Goal: Task Accomplishment & Management: Use online tool/utility

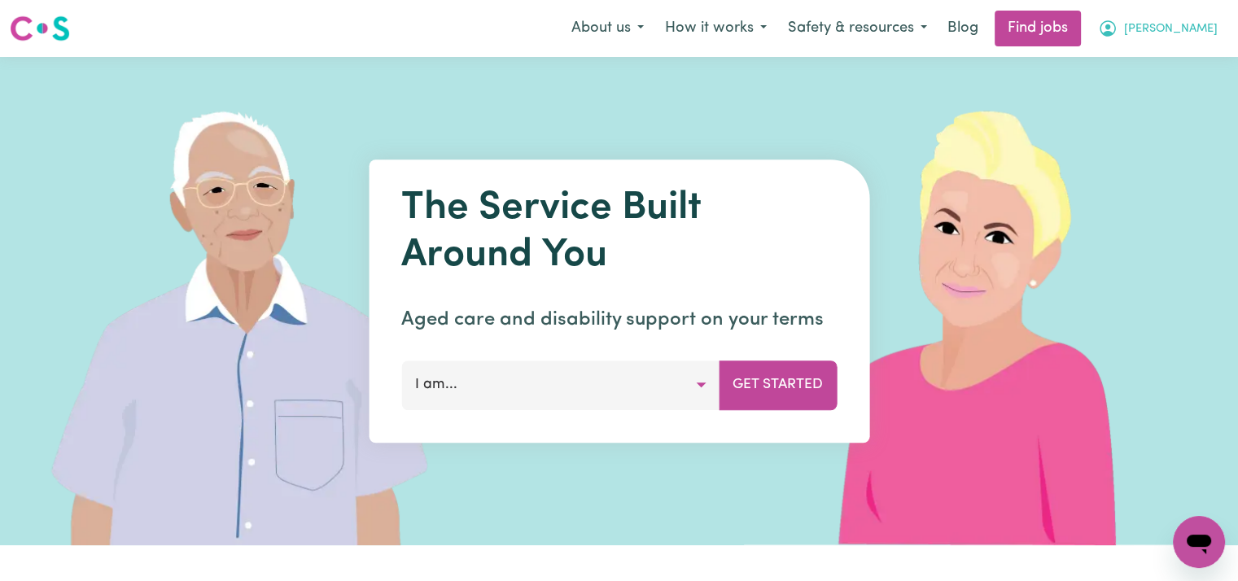
click at [1193, 29] on button "[PERSON_NAME]" at bounding box center [1158, 28] width 141 height 34
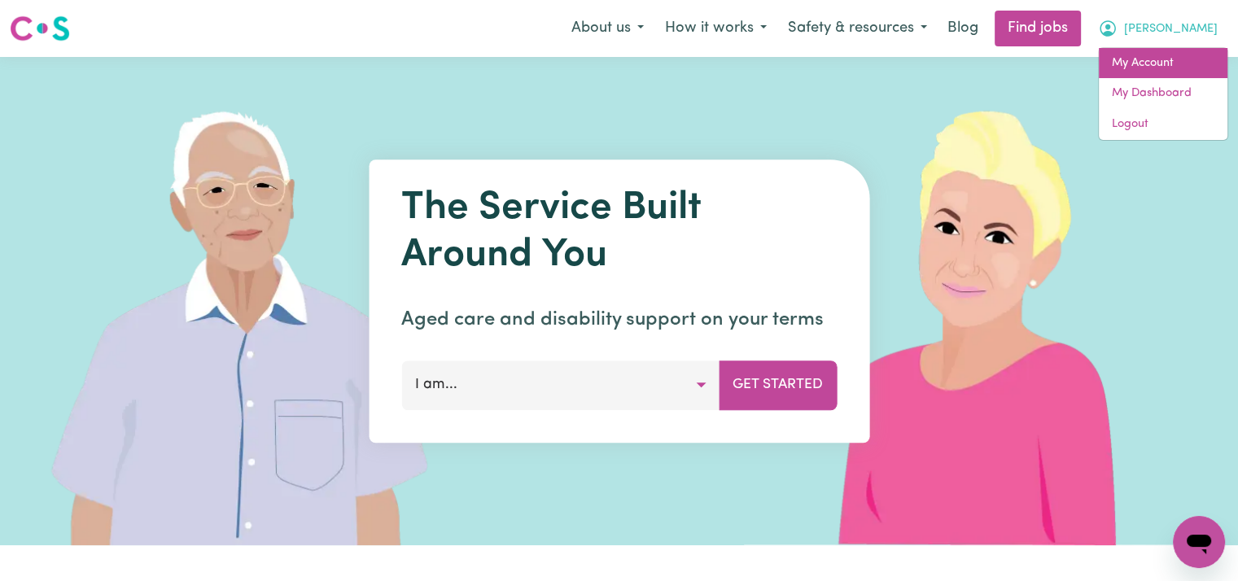
click at [1148, 62] on link "My Account" at bounding box center [1163, 63] width 129 height 31
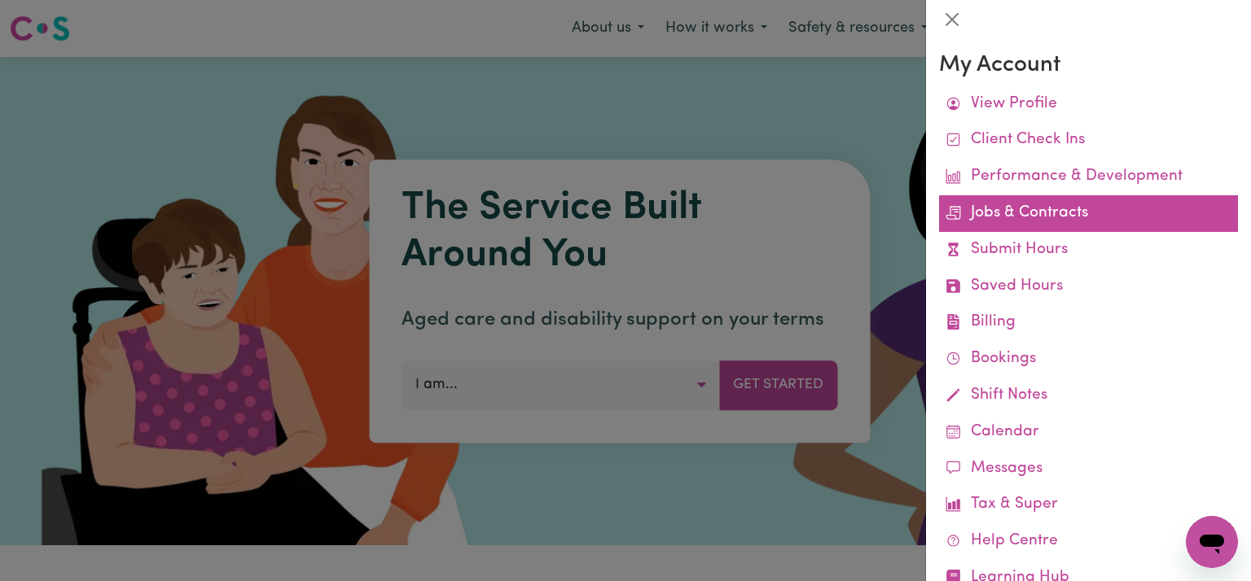
click at [1039, 213] on link "Jobs & Contracts" at bounding box center [1088, 213] width 299 height 37
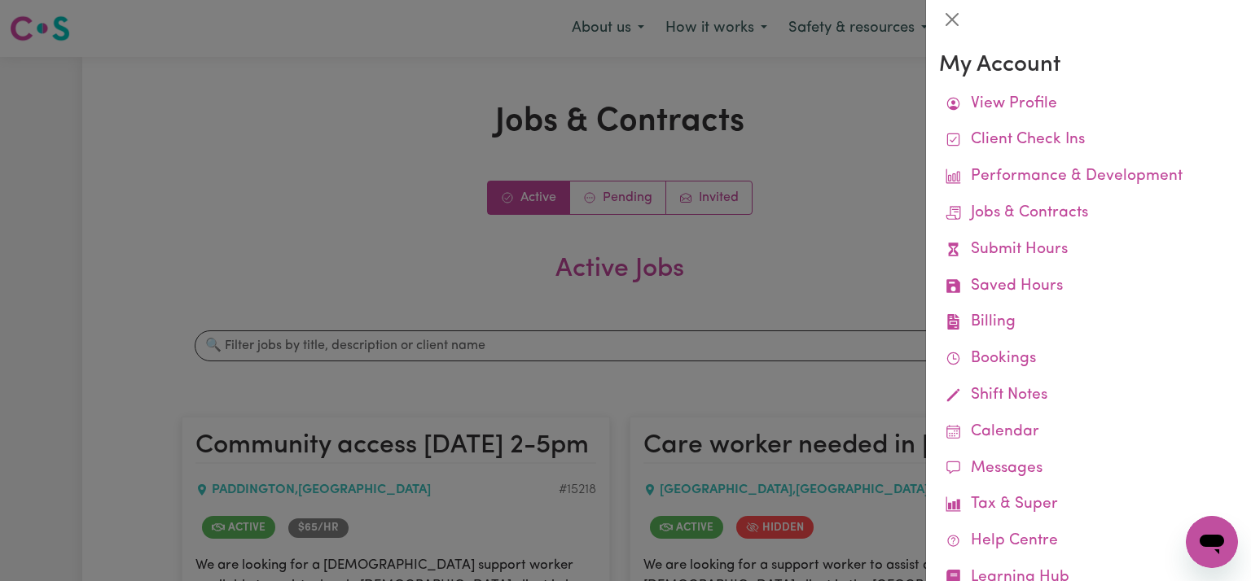
click at [285, 111] on div at bounding box center [625, 290] width 1251 height 581
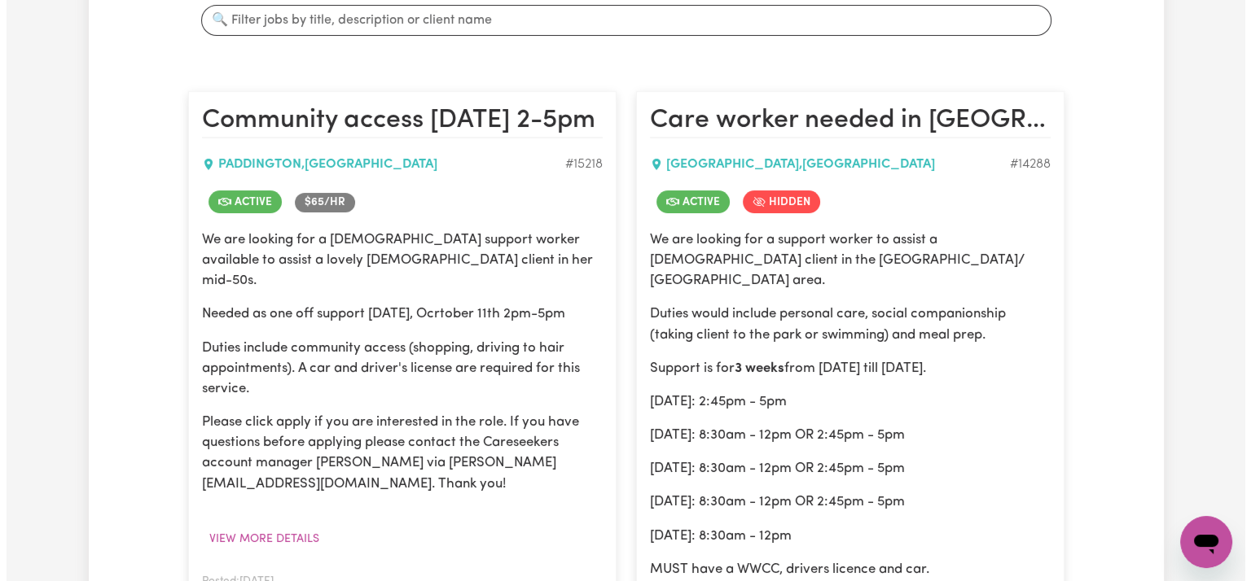
scroll to position [407, 0]
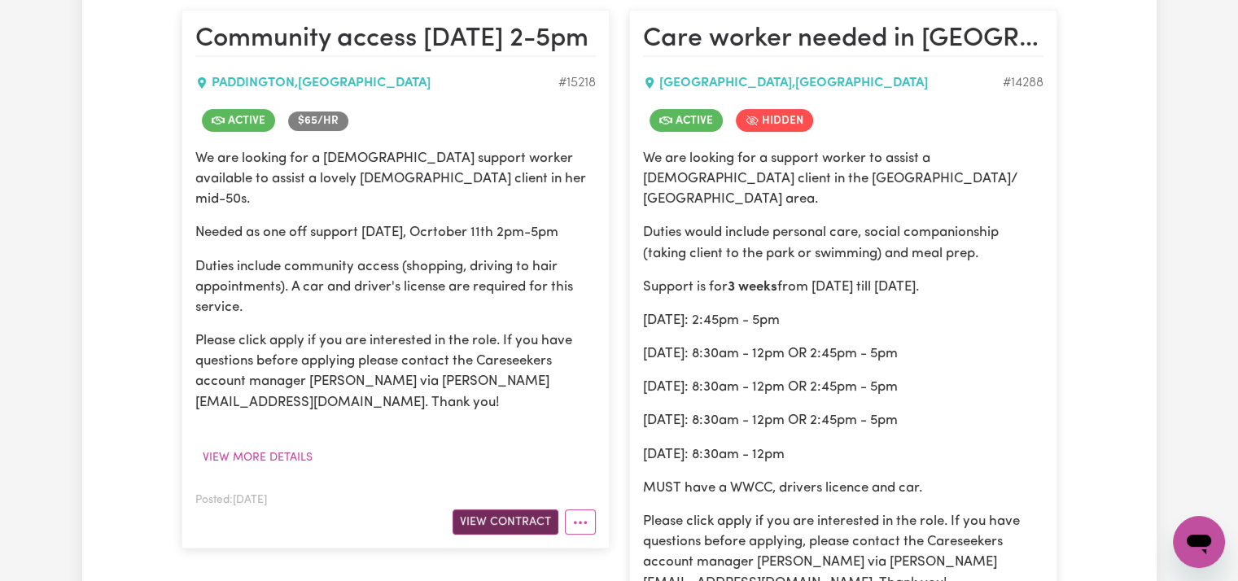
click at [501, 510] on button "View Contract" at bounding box center [506, 522] width 106 height 25
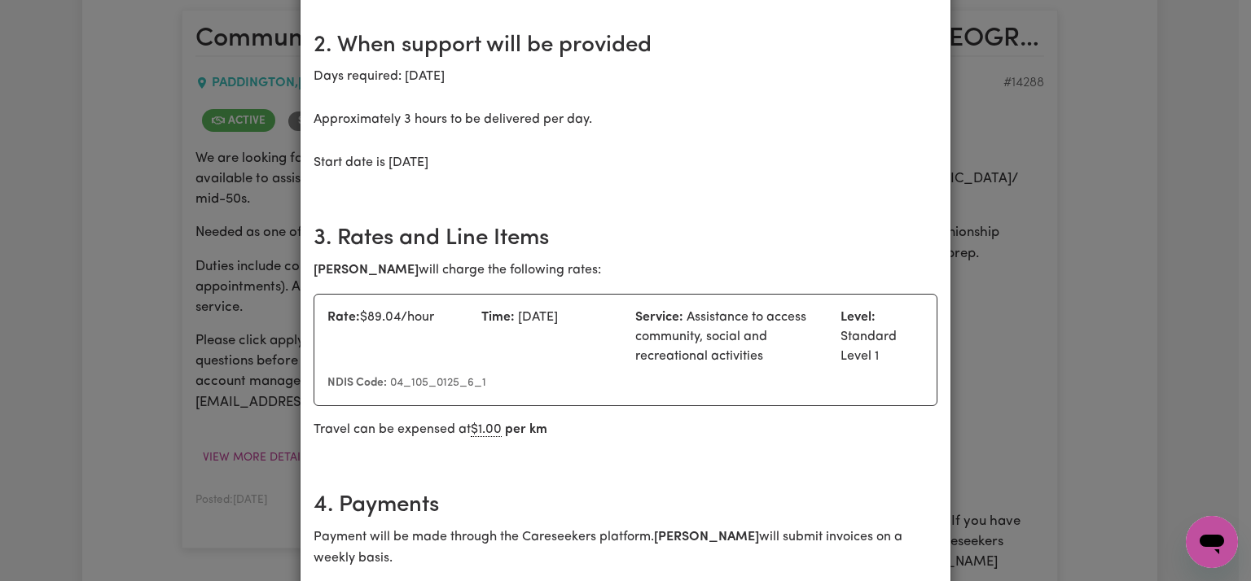
click at [1066, 319] on div "Community access [DATE] 2-5pm [DEMOGRAPHIC_DATA] terms Care Worker: [PERSON_NAM…" at bounding box center [625, 290] width 1251 height 581
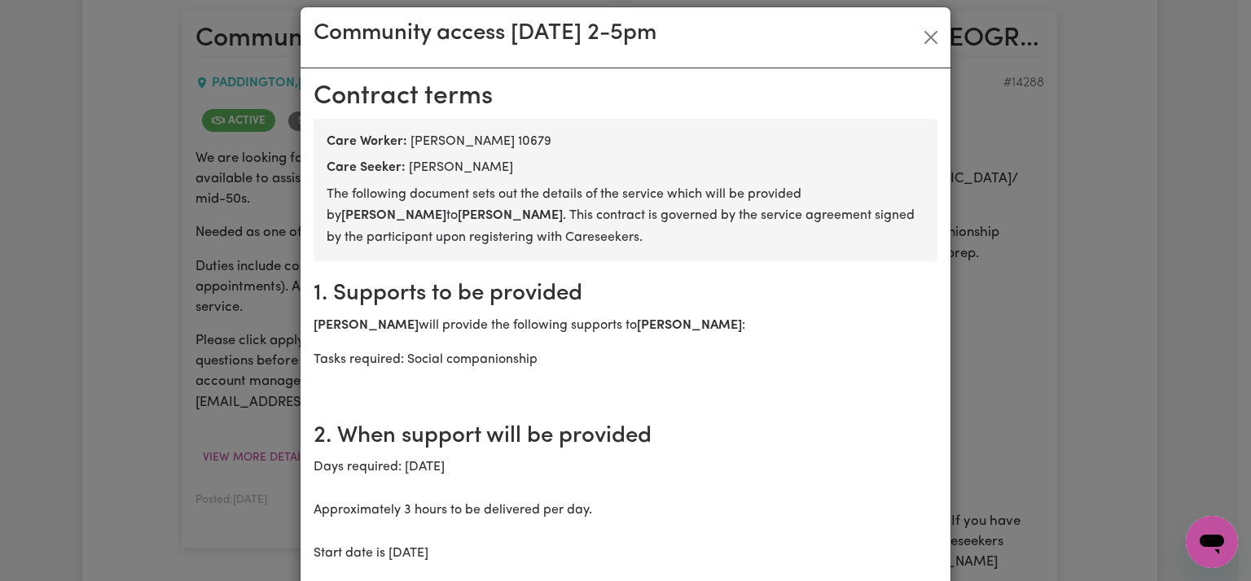
scroll to position [0, 0]
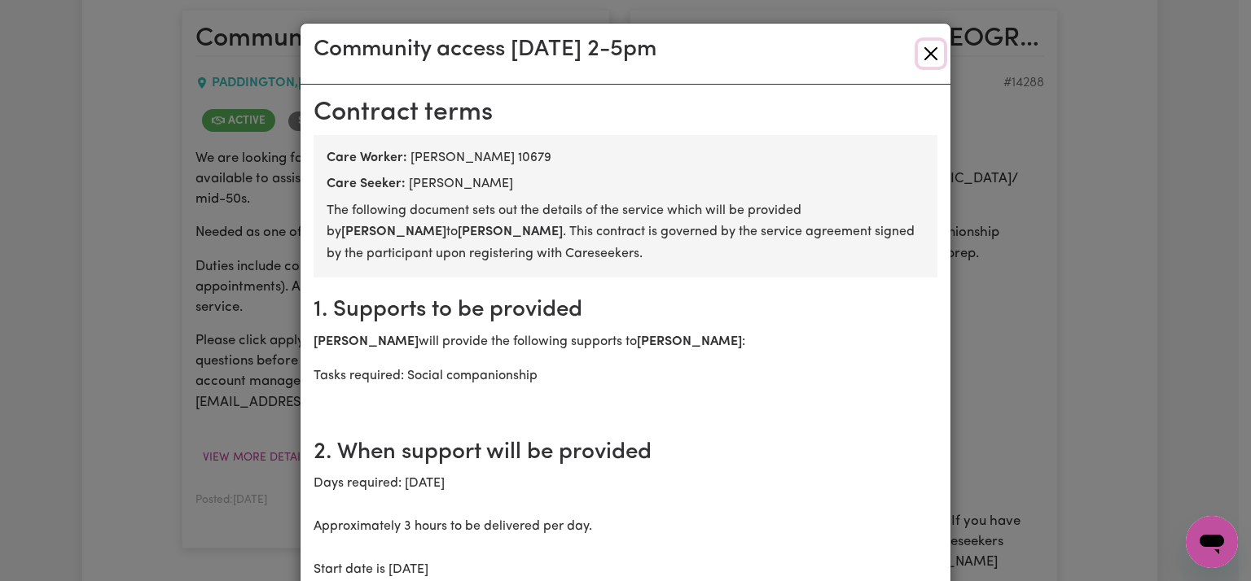
click at [920, 48] on button "Close" at bounding box center [931, 54] width 26 height 26
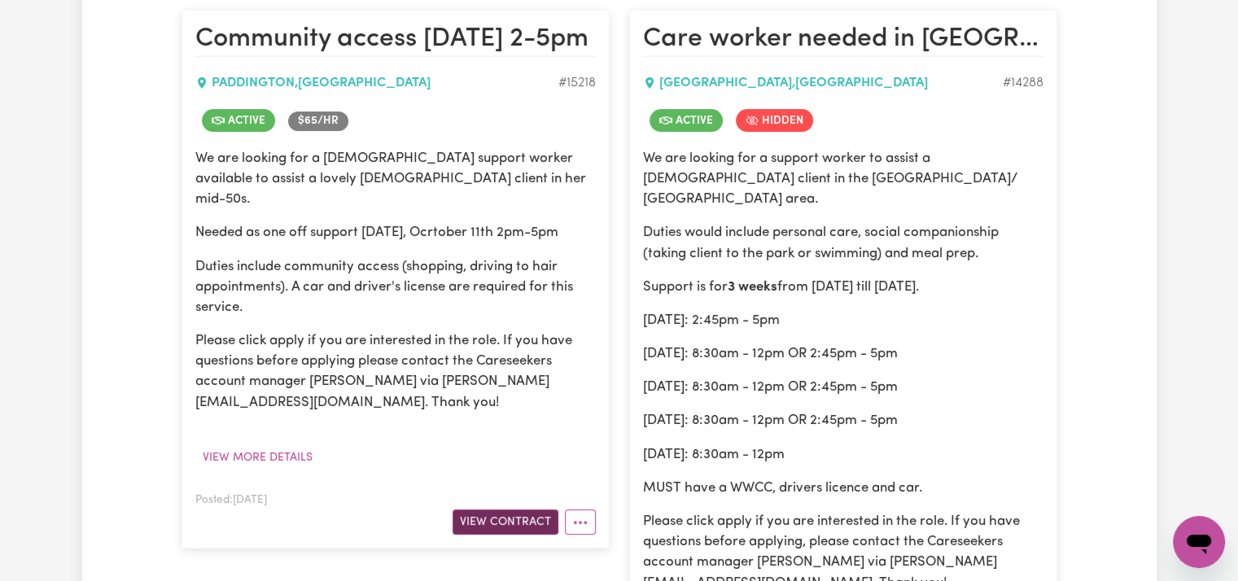
click at [546, 510] on button "View Contract" at bounding box center [506, 522] width 106 height 25
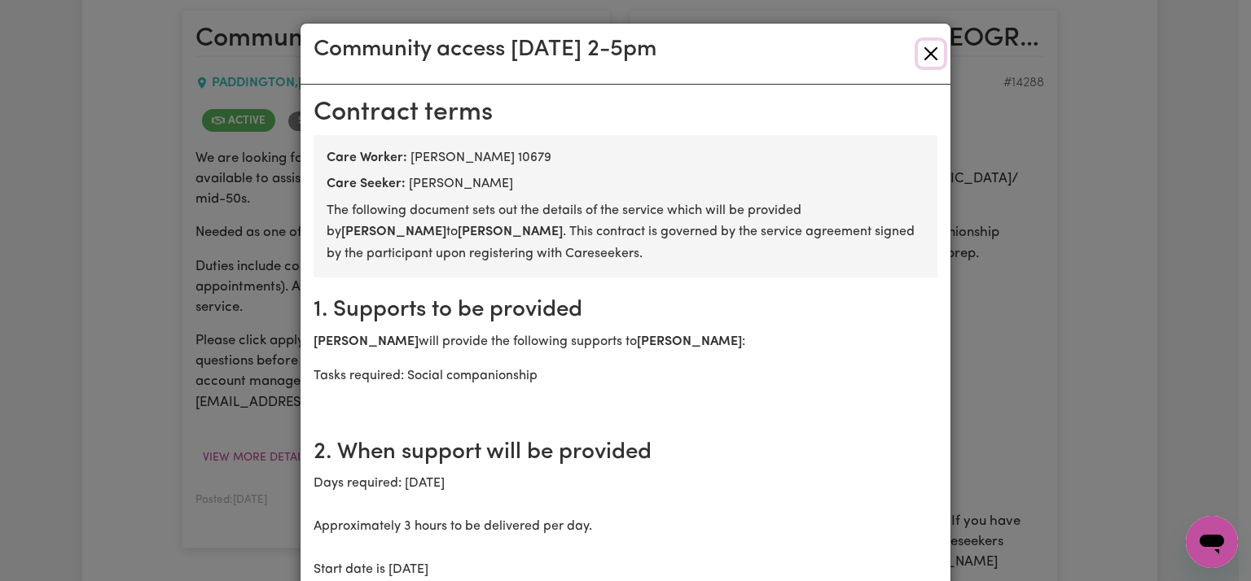
click at [927, 57] on button "Close" at bounding box center [931, 54] width 26 height 26
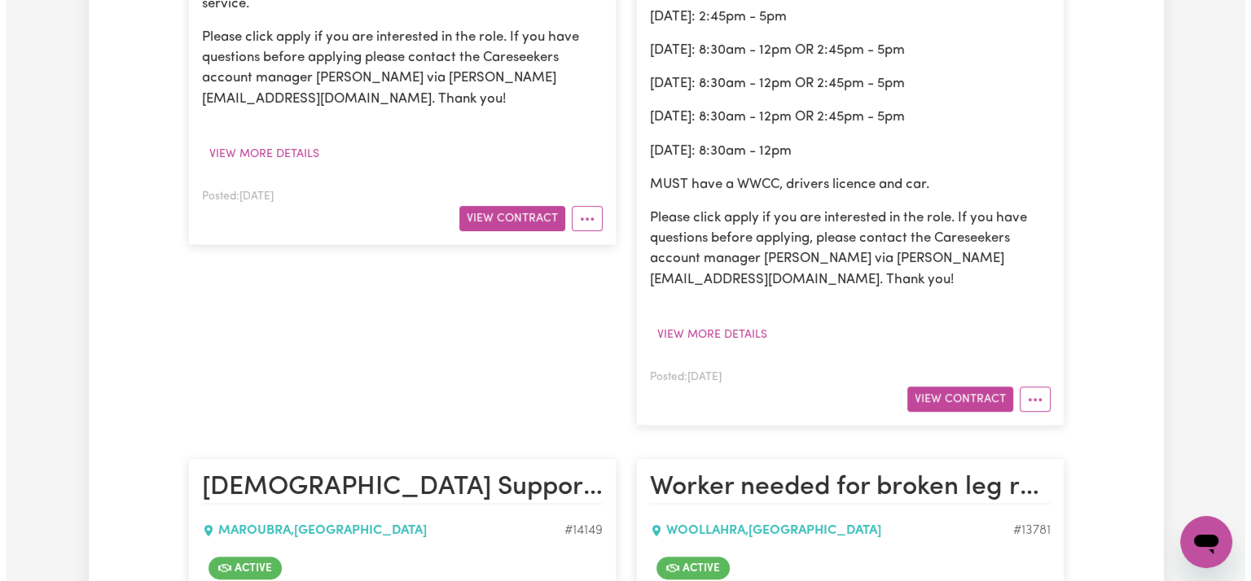
scroll to position [733, 0]
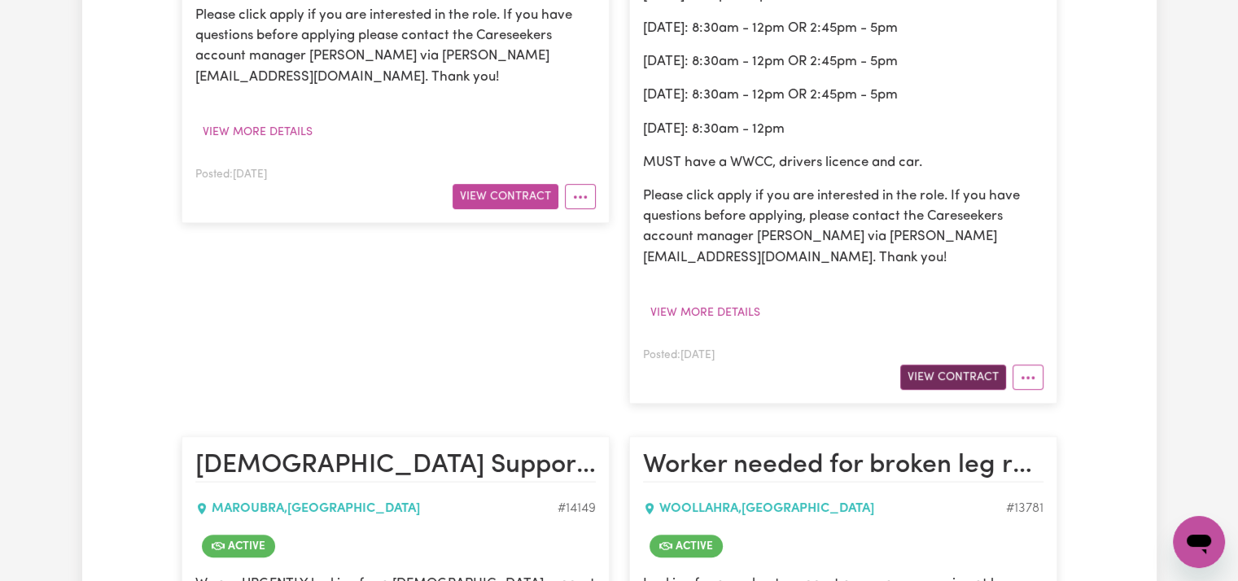
click at [954, 380] on button "View Contract" at bounding box center [954, 377] width 106 height 25
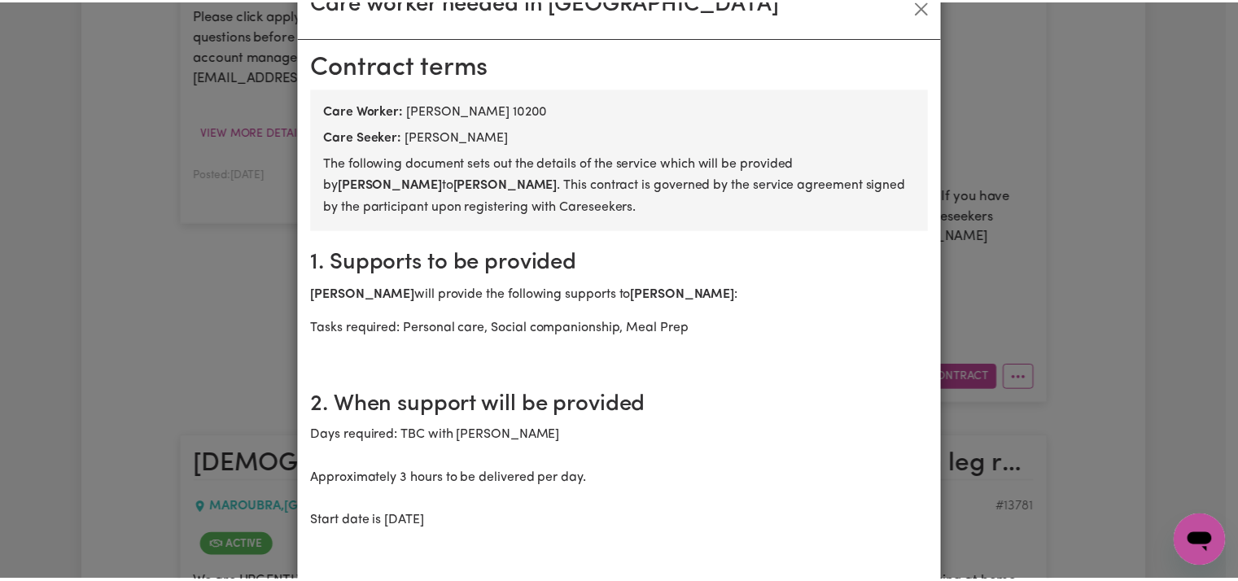
scroll to position [0, 0]
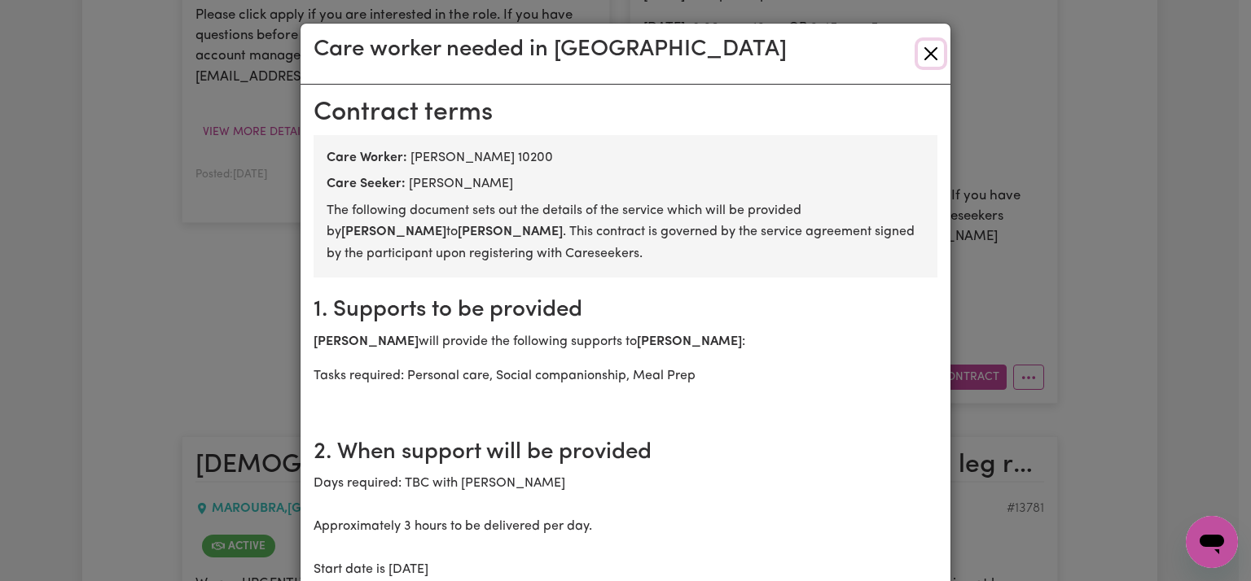
click at [922, 54] on button "Close" at bounding box center [931, 54] width 26 height 26
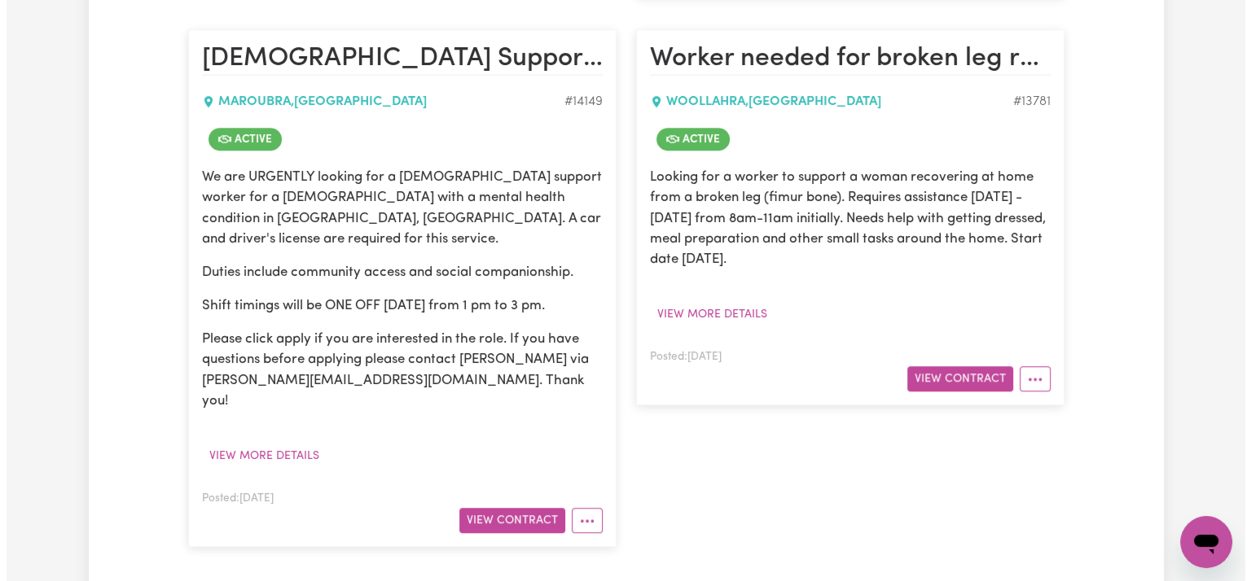
scroll to position [1221, 0]
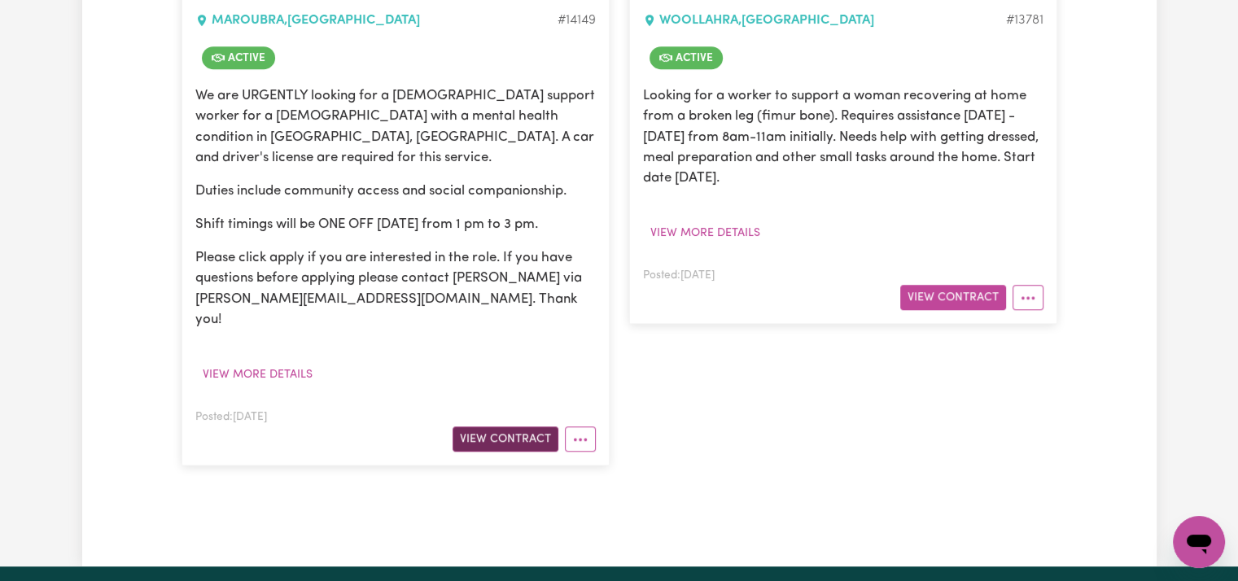
click at [526, 427] on button "View Contract" at bounding box center [506, 439] width 106 height 25
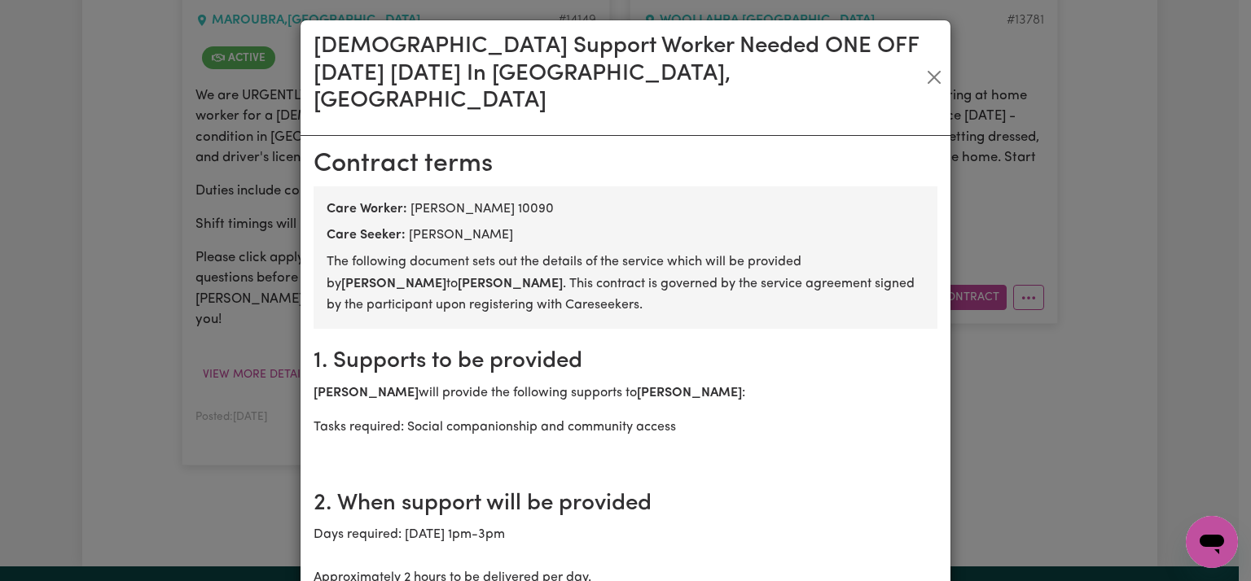
scroll to position [0, 0]
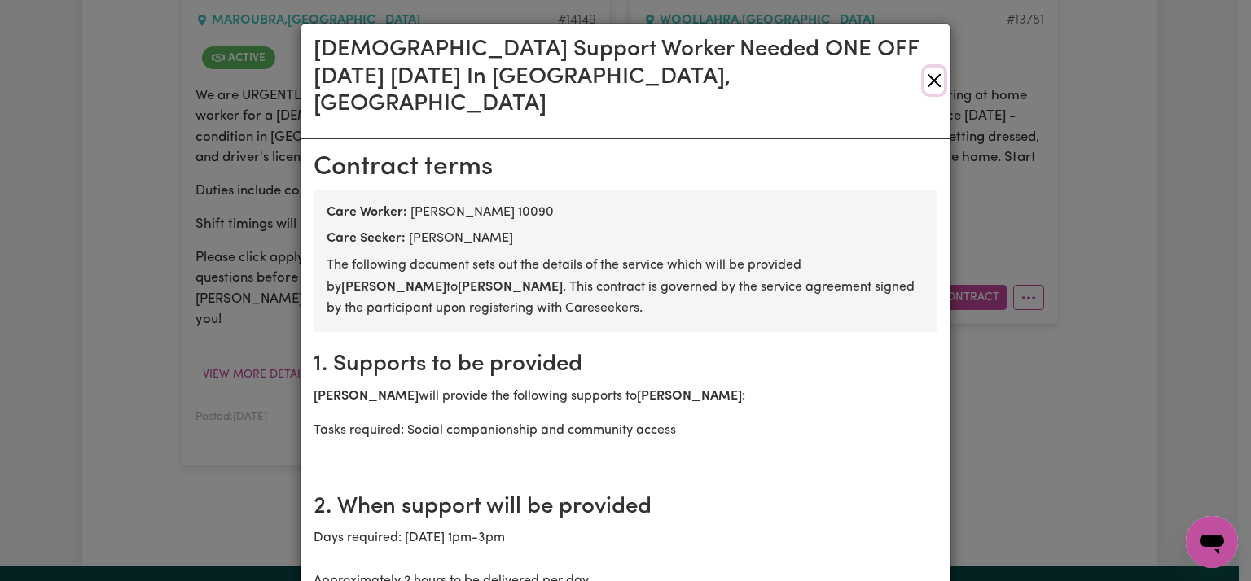
click at [931, 69] on button "Close" at bounding box center [934, 81] width 20 height 26
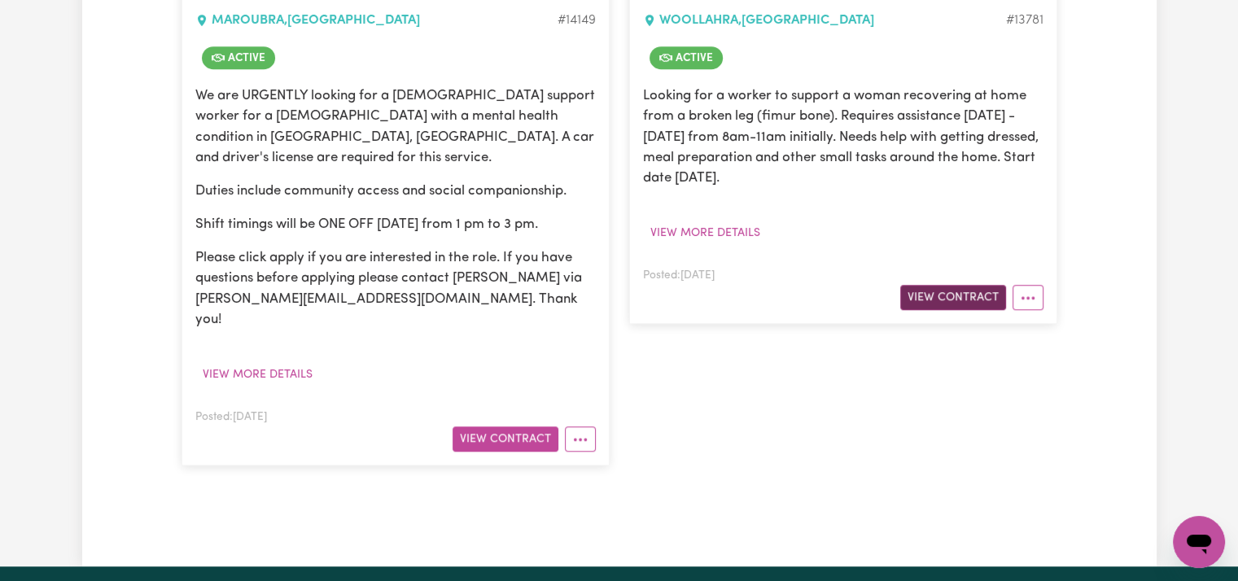
click at [911, 300] on button "View Contract" at bounding box center [954, 297] width 106 height 25
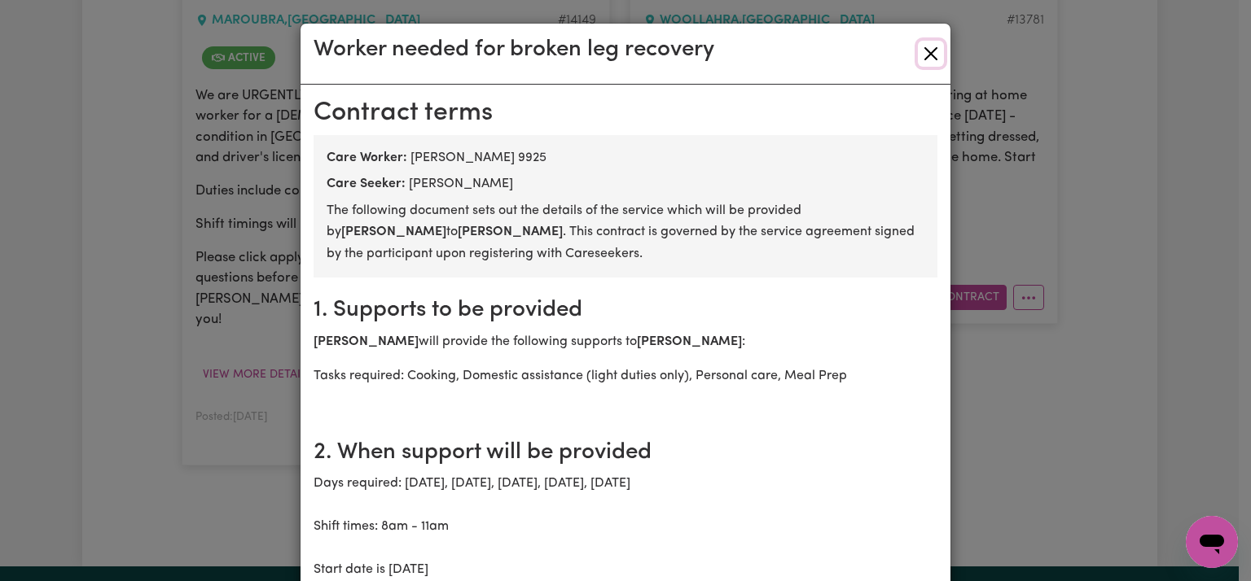
click at [929, 48] on button "Close" at bounding box center [931, 54] width 26 height 26
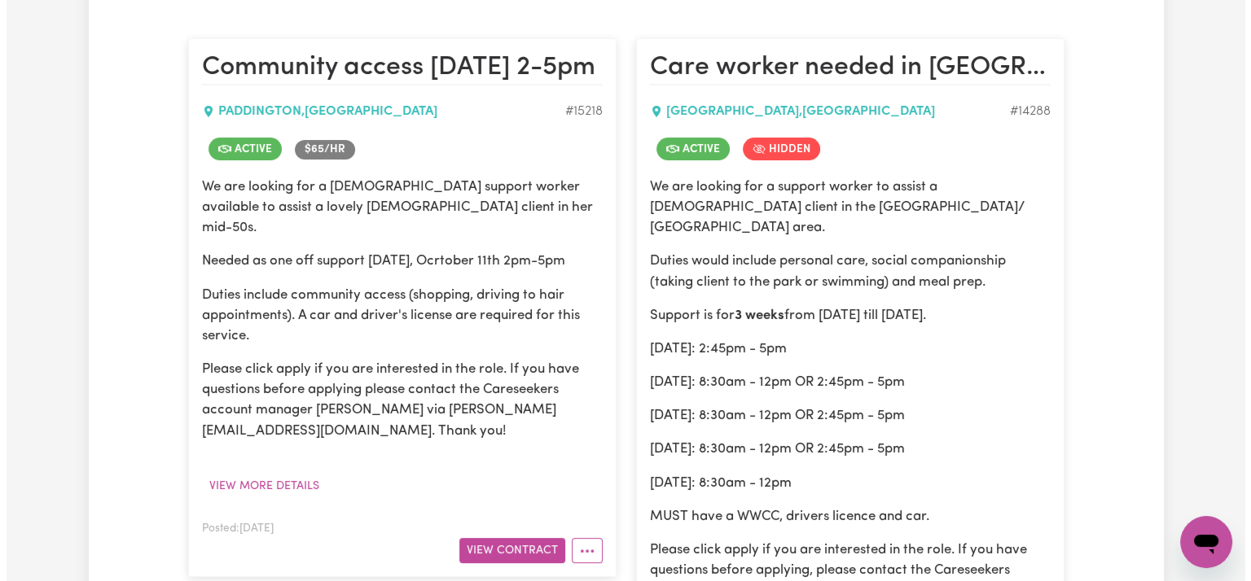
scroll to position [407, 0]
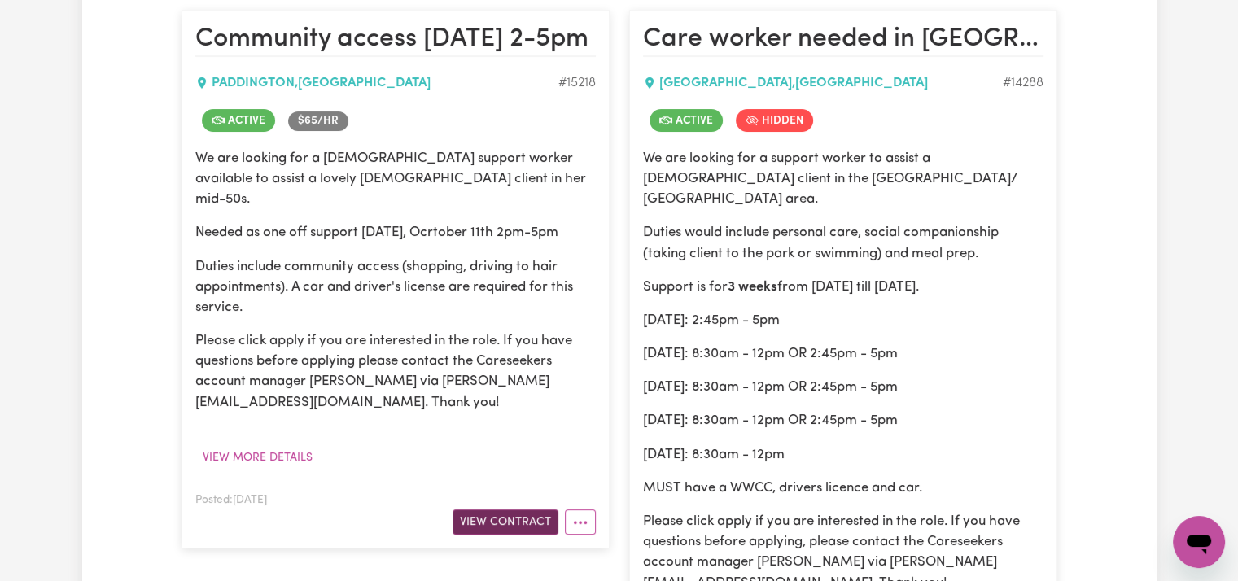
click at [508, 510] on button "View Contract" at bounding box center [506, 522] width 106 height 25
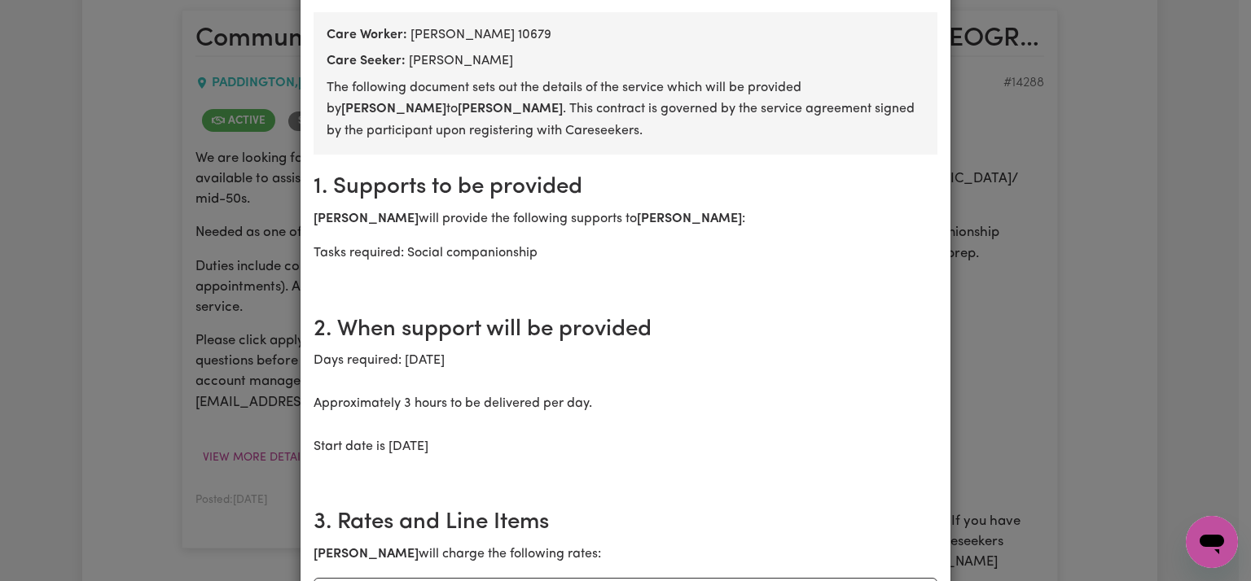
scroll to position [81, 0]
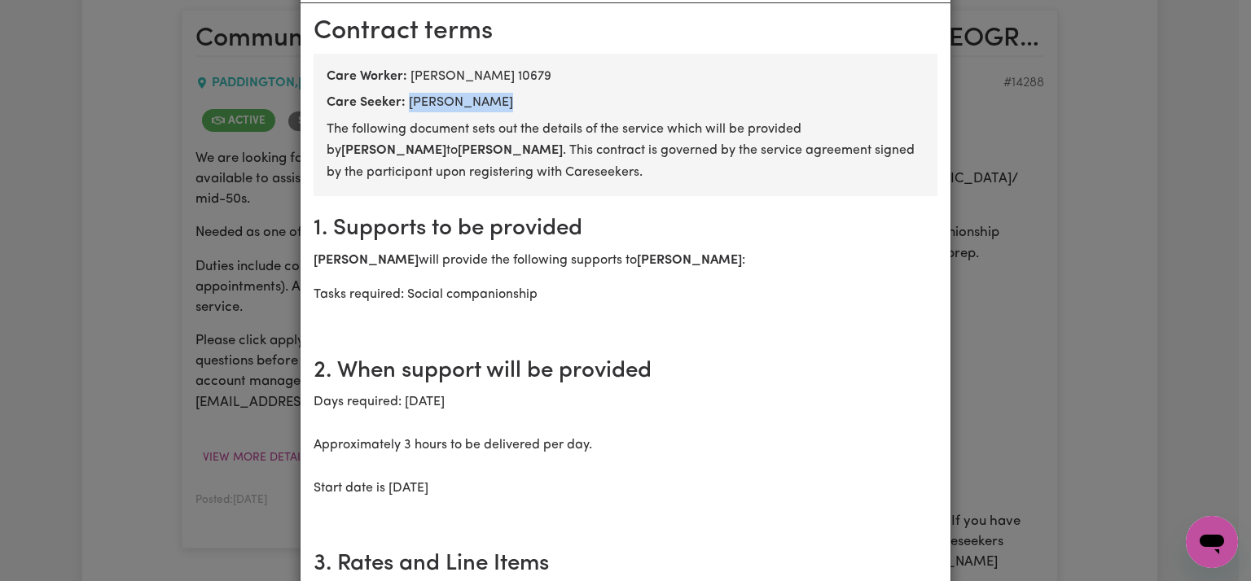
drag, startPoint x: 490, startPoint y: 97, endPoint x: 405, endPoint y: 105, distance: 85.1
click at [405, 105] on div "Care Seeker: [PERSON_NAME]" at bounding box center [626, 103] width 598 height 20
copy div "[PERSON_NAME]"
click at [1163, 142] on div "Community access [DATE] 2-5pm [DEMOGRAPHIC_DATA] terms Care Worker: [PERSON_NAM…" at bounding box center [625, 290] width 1251 height 581
